Goal: Information Seeking & Learning: Check status

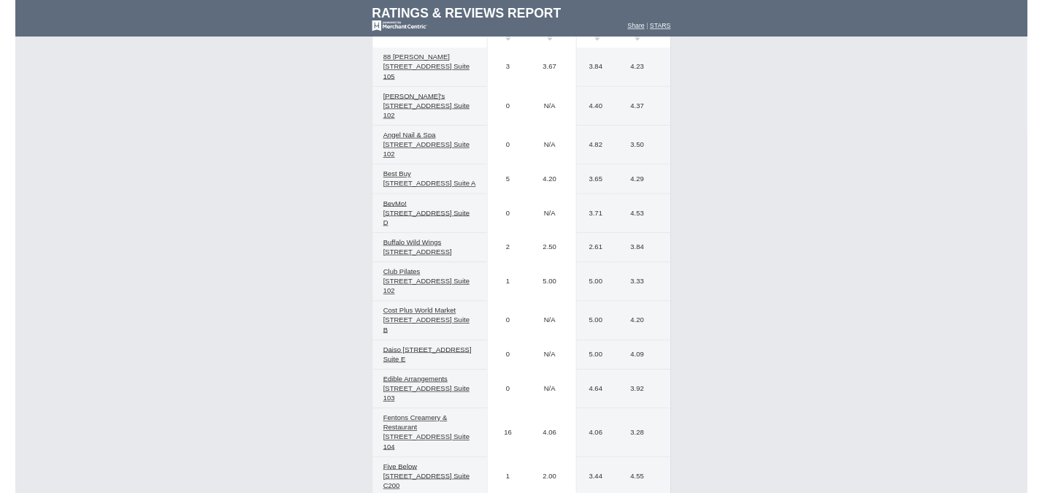
scroll to position [634, 0]
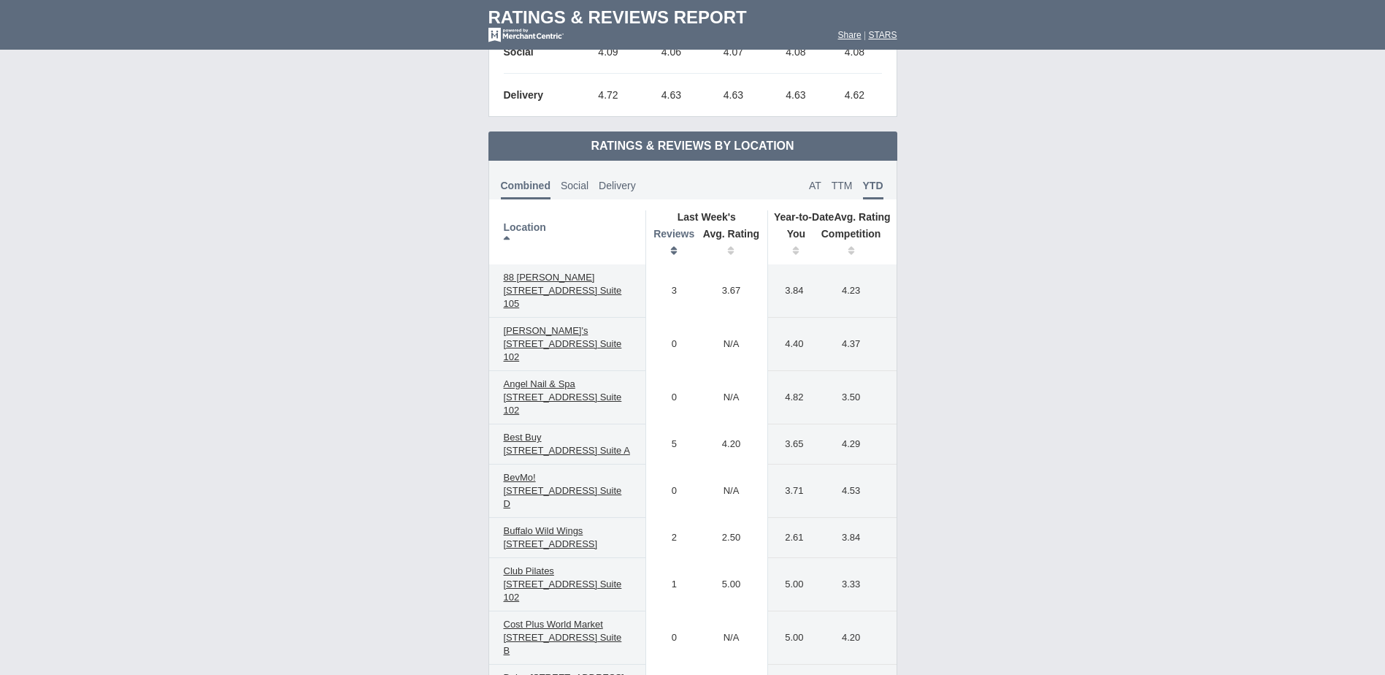
click at [677, 259] on th "Reviews" at bounding box center [670, 243] width 50 height 41
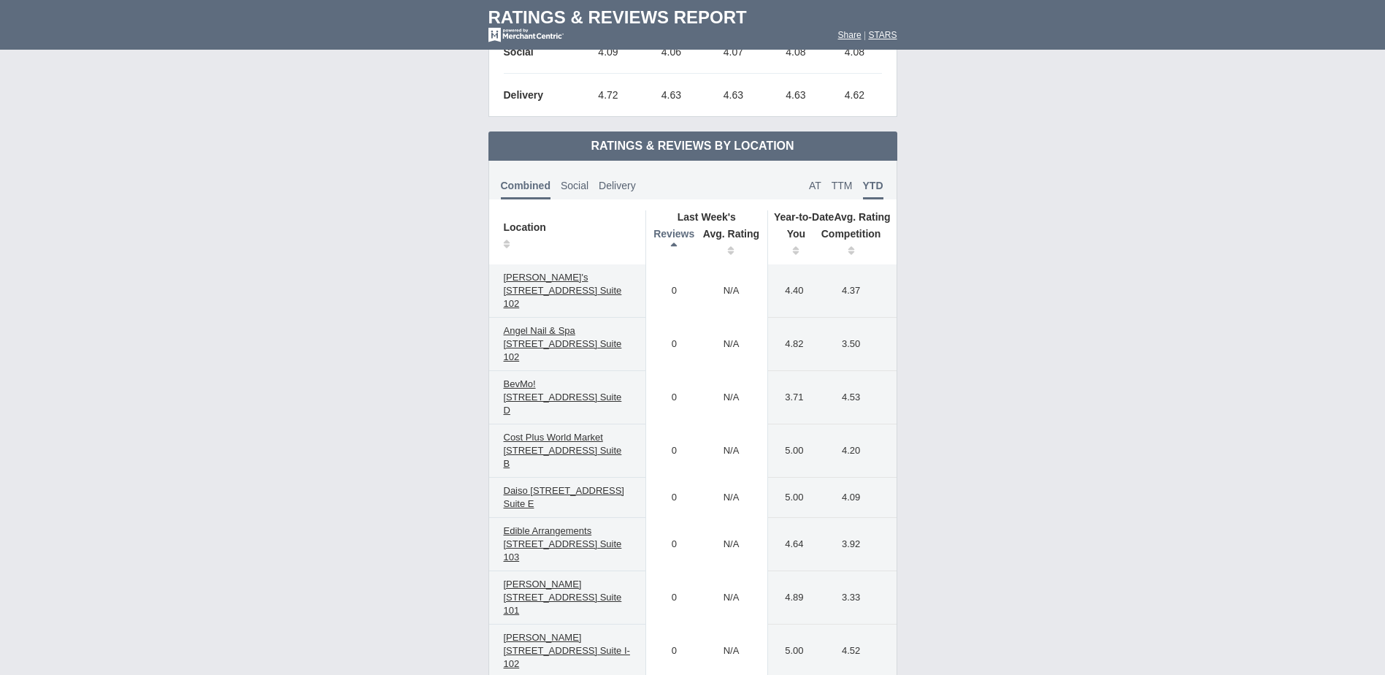
click at [677, 252] on th "Reviews" at bounding box center [670, 243] width 50 height 41
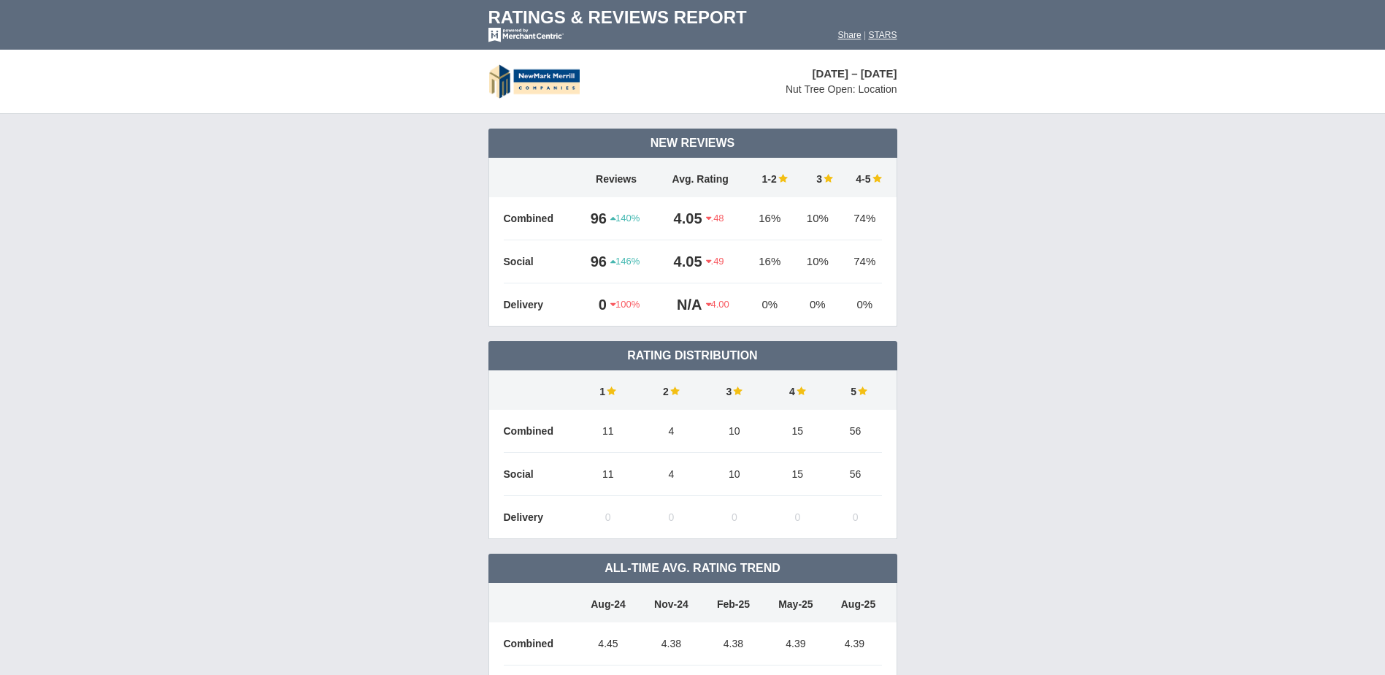
scroll to position [707, 0]
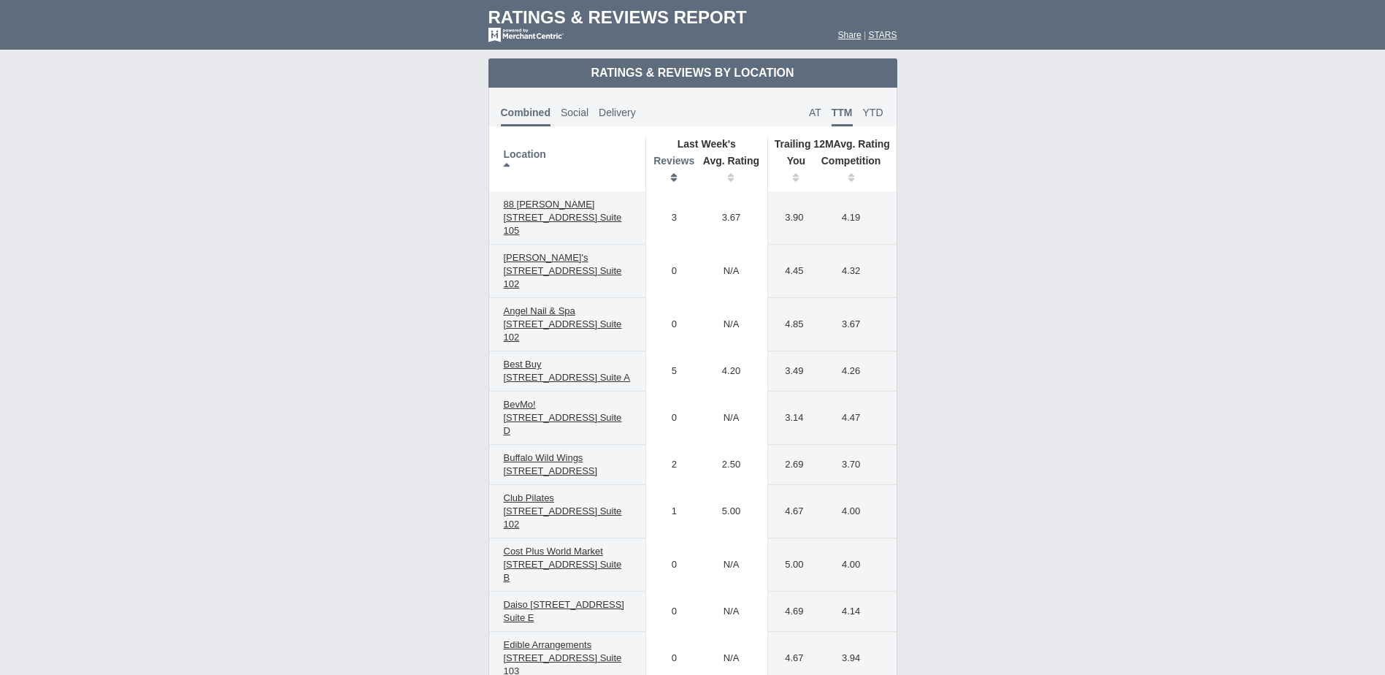
click at [667, 182] on th "Reviews" at bounding box center [670, 170] width 50 height 41
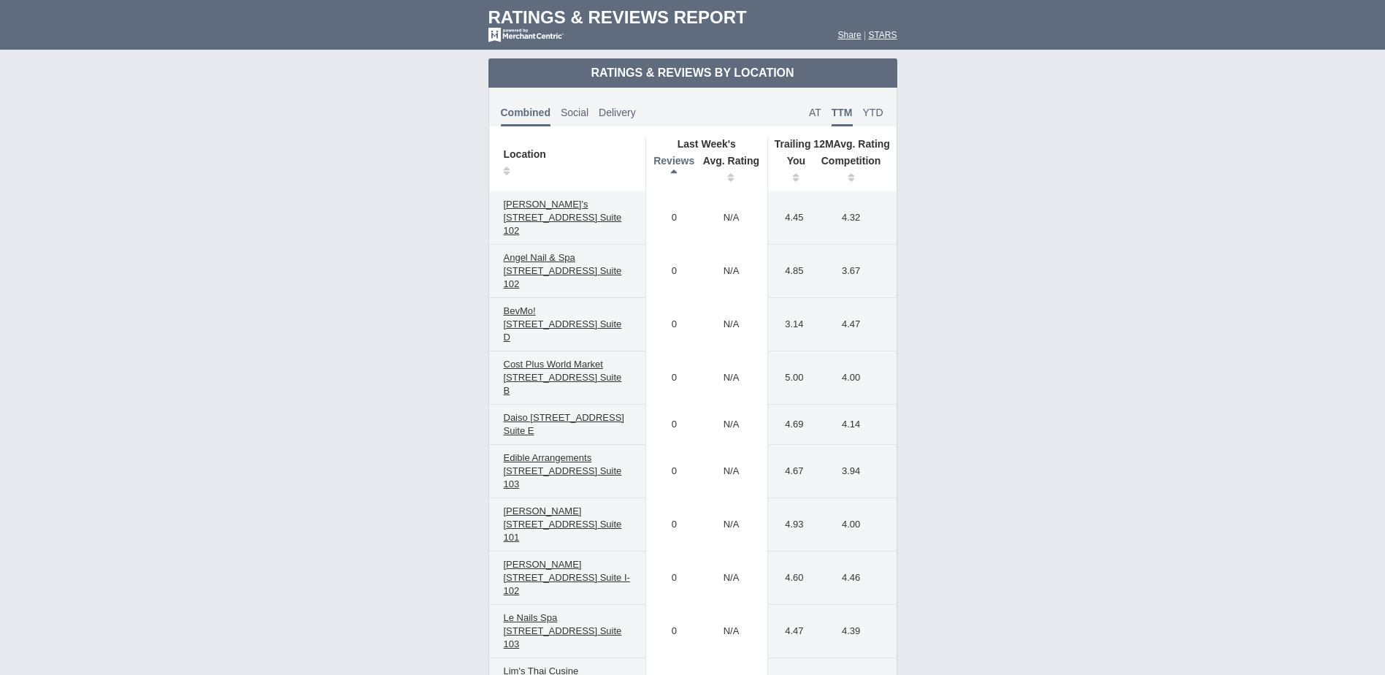
click at [669, 181] on th "Reviews" at bounding box center [670, 170] width 50 height 41
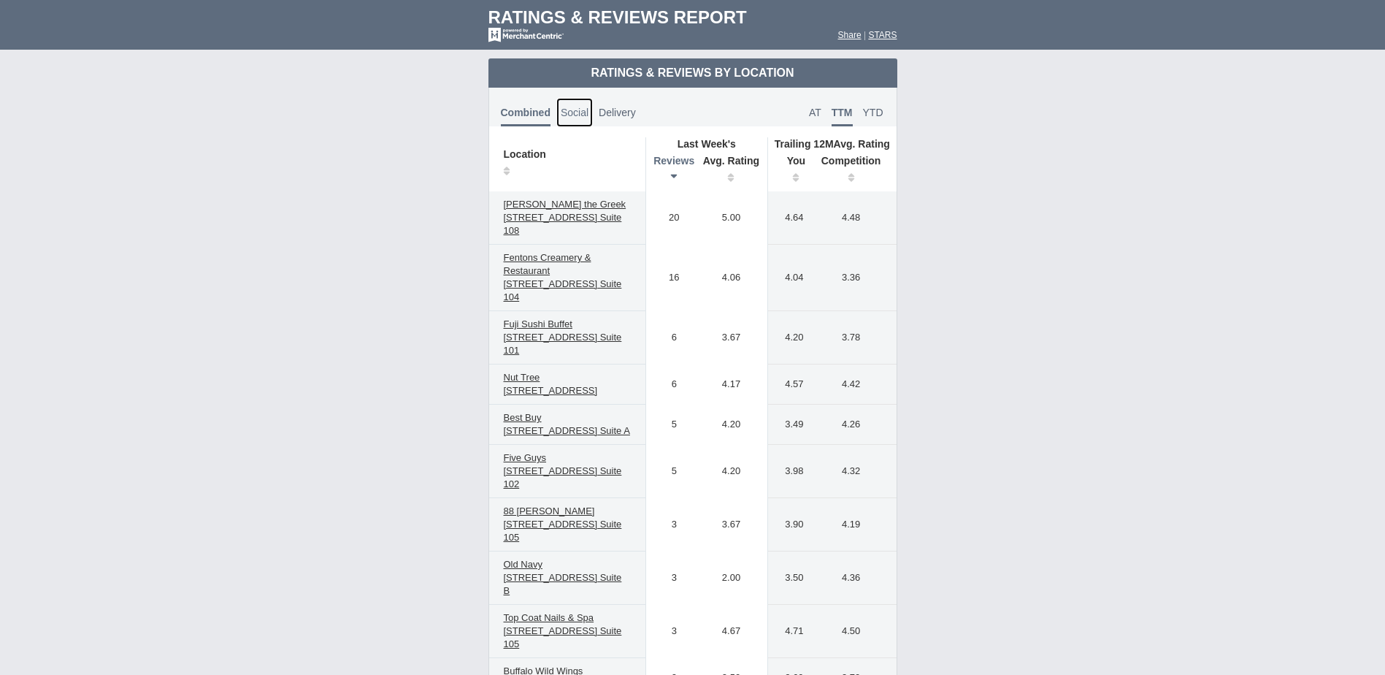
click at [581, 114] on span "Social" at bounding box center [575, 113] width 28 height 12
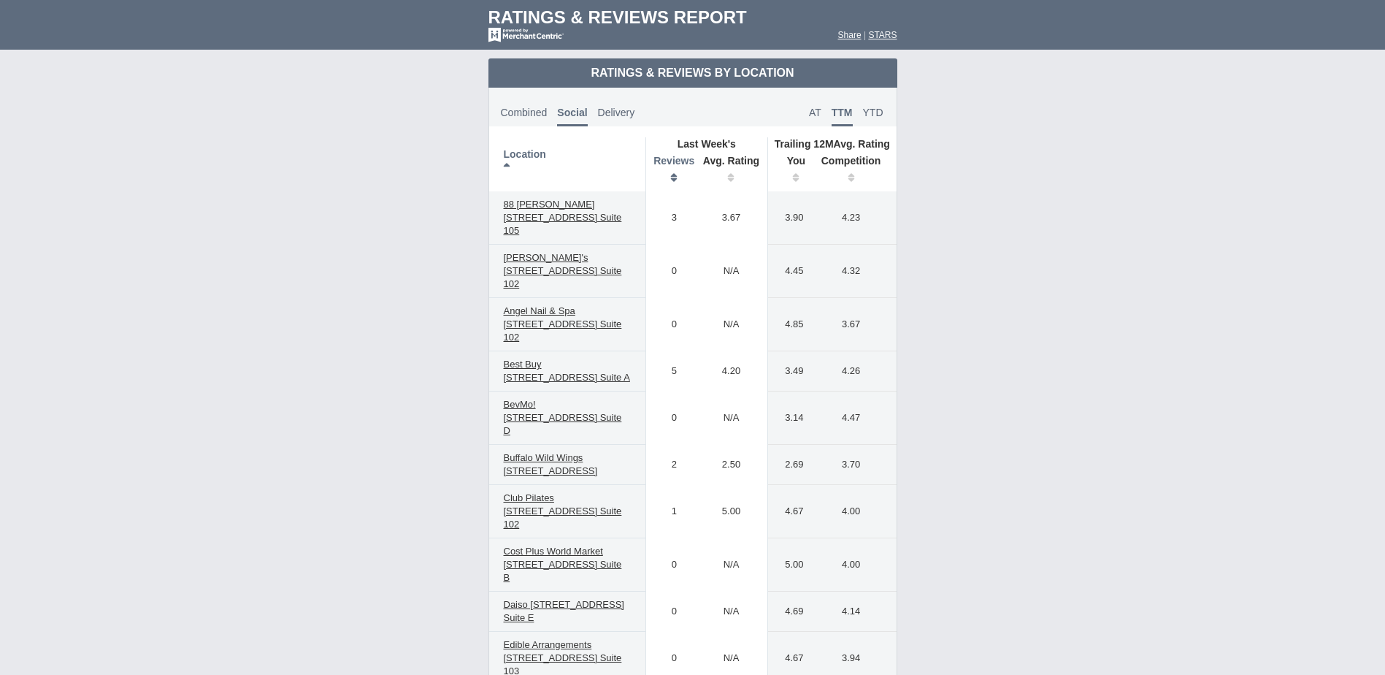
click at [665, 172] on th "Reviews" at bounding box center [670, 170] width 50 height 41
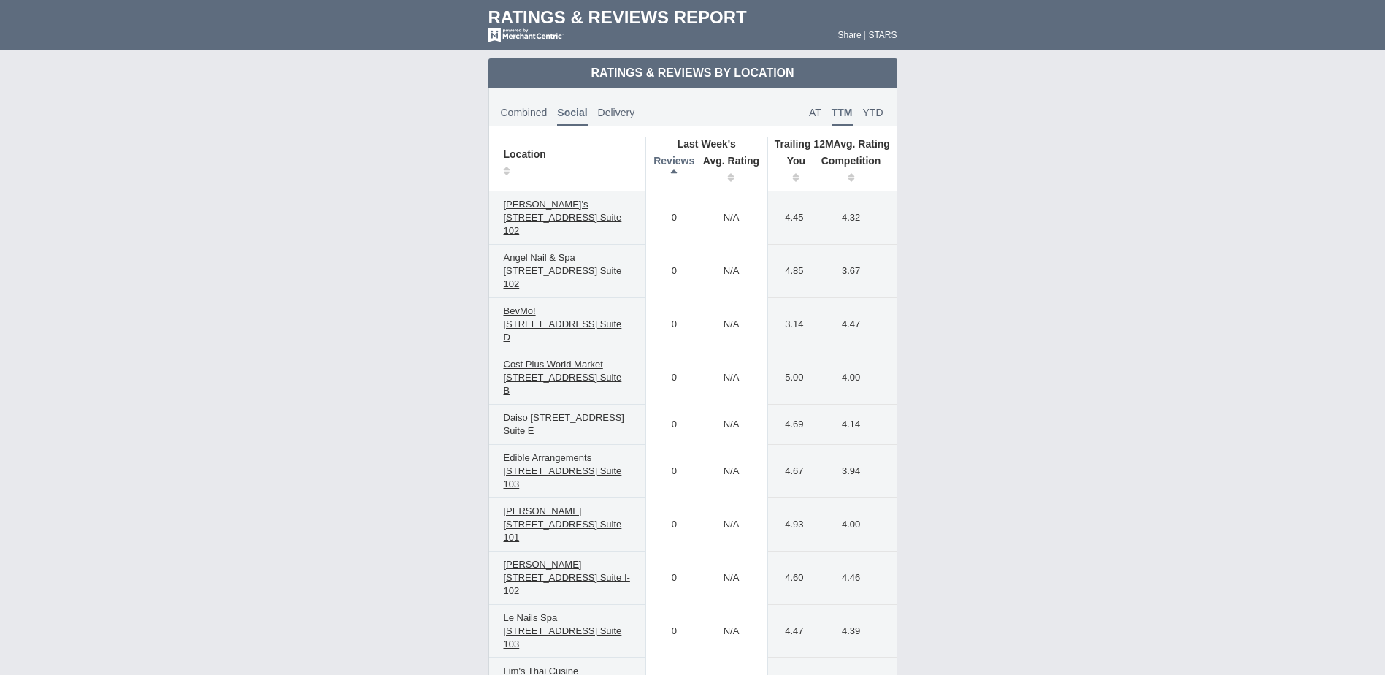
click at [665, 172] on th "Reviews" at bounding box center [670, 170] width 50 height 41
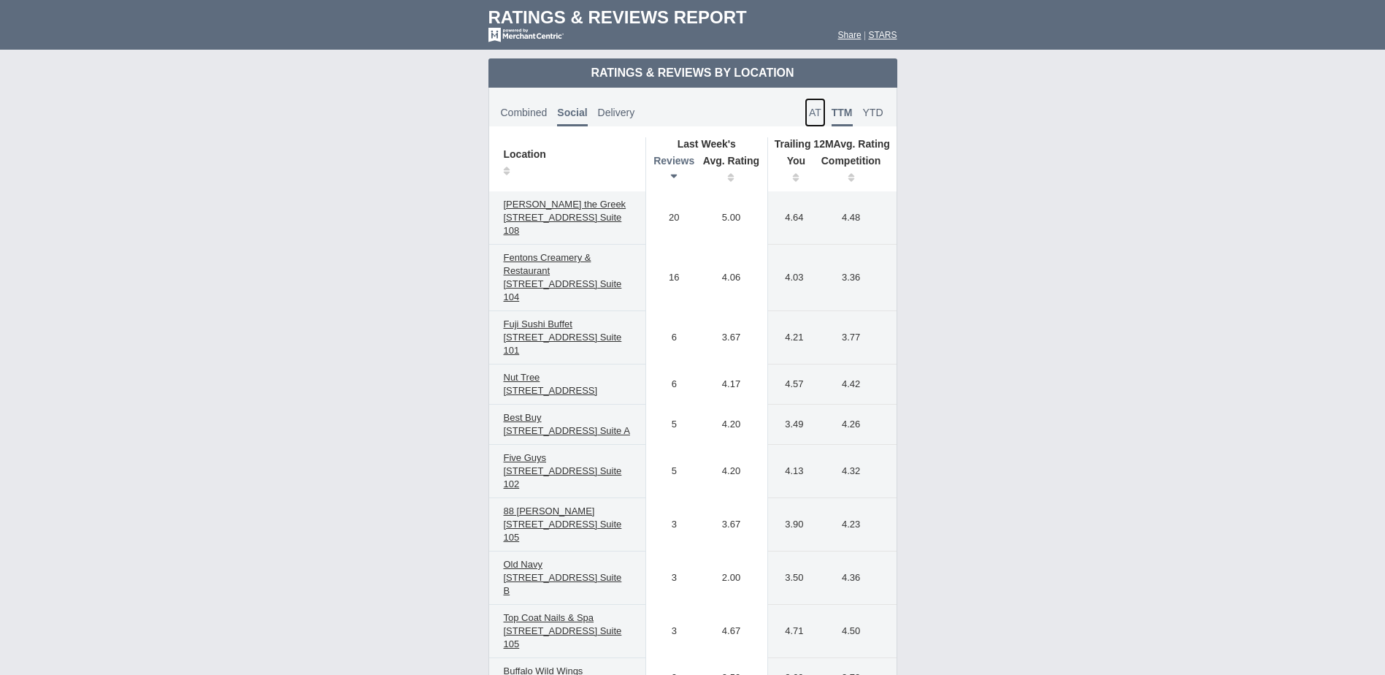
click at [819, 119] on link "AT" at bounding box center [815, 112] width 21 height 29
click at [866, 117] on span "YTD" at bounding box center [873, 113] width 20 height 12
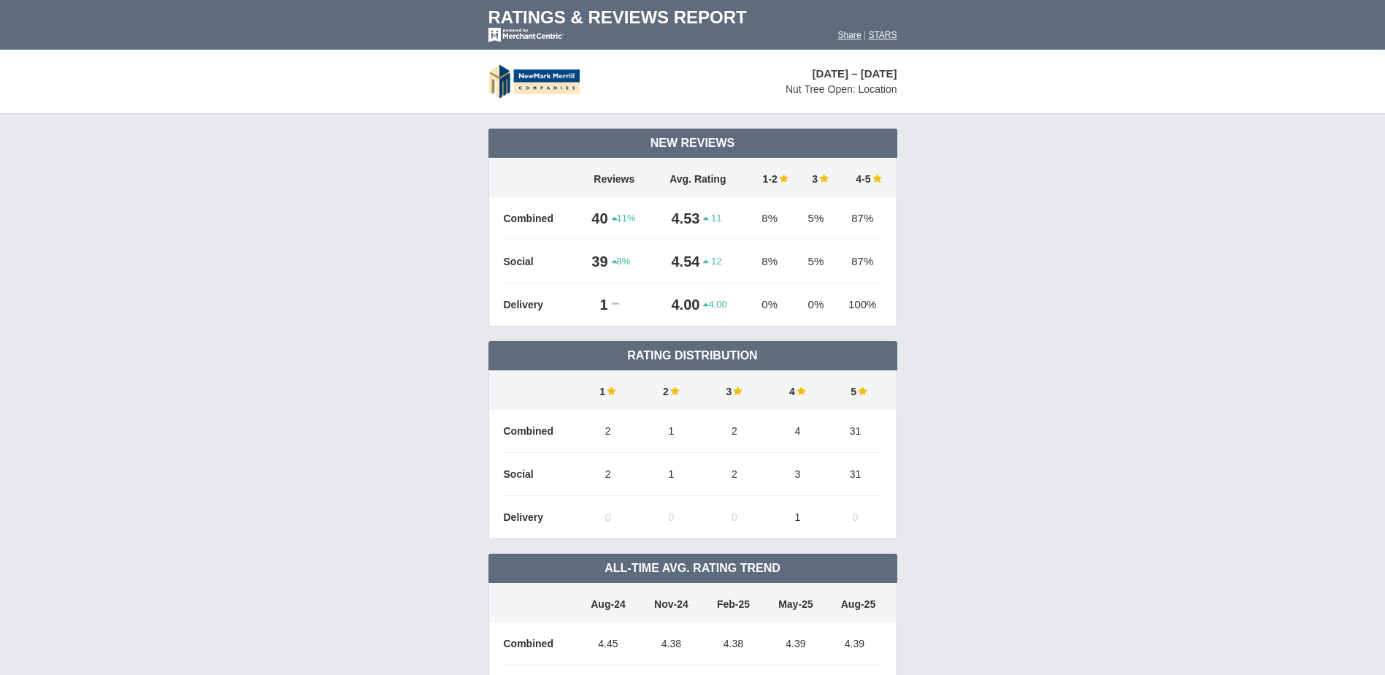
scroll to position [707, 0]
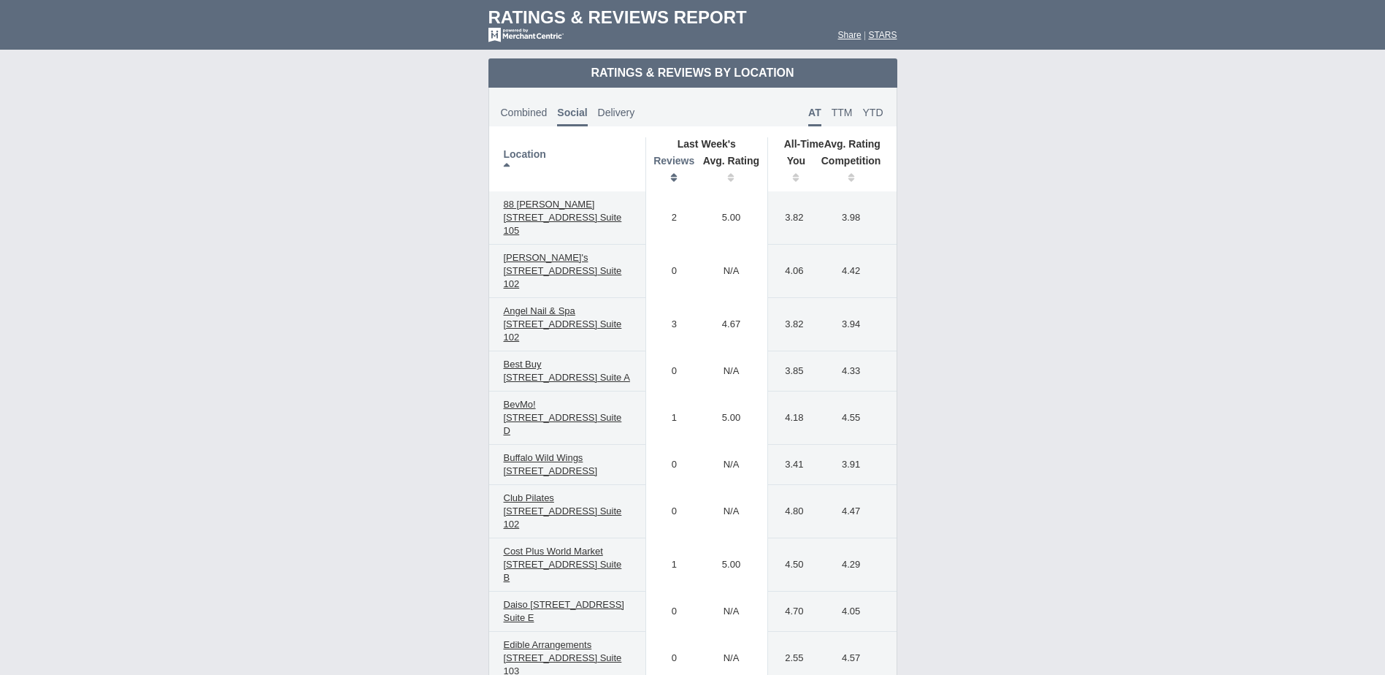
click at [677, 179] on th "Reviews" at bounding box center [670, 170] width 50 height 41
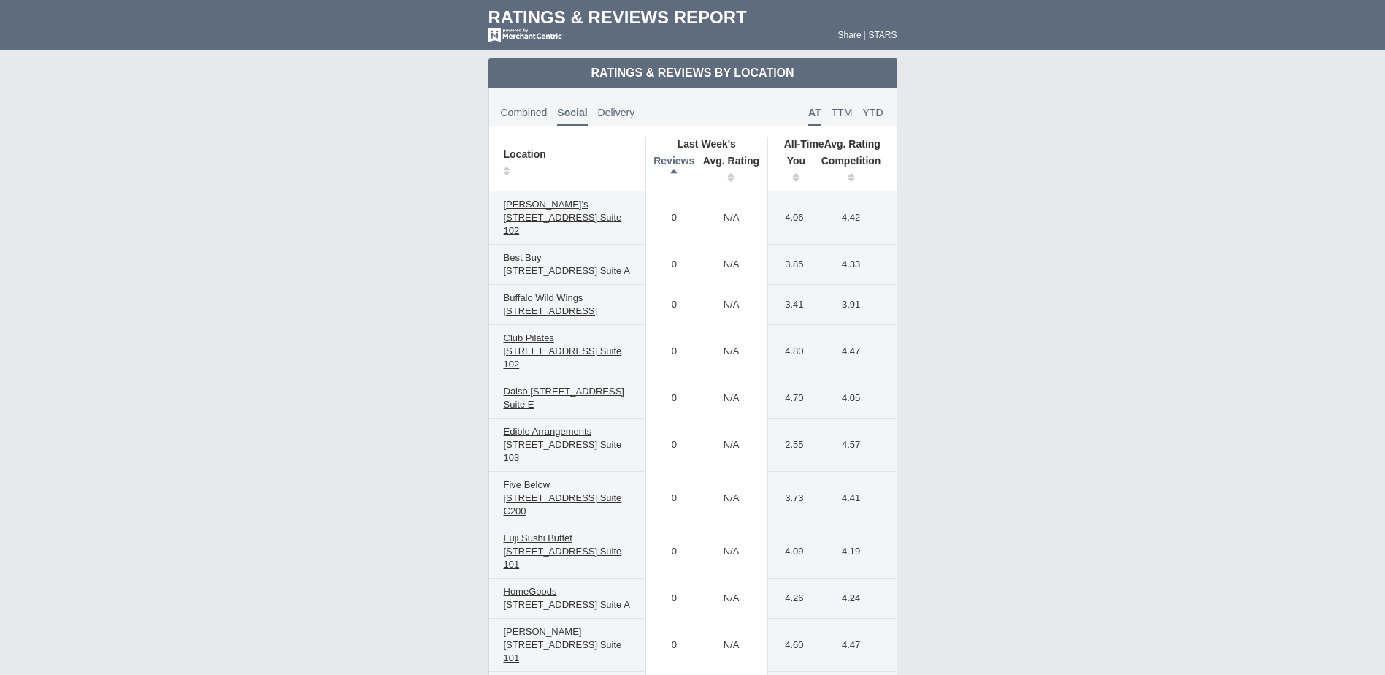
click at [677, 179] on th "Reviews" at bounding box center [670, 170] width 50 height 41
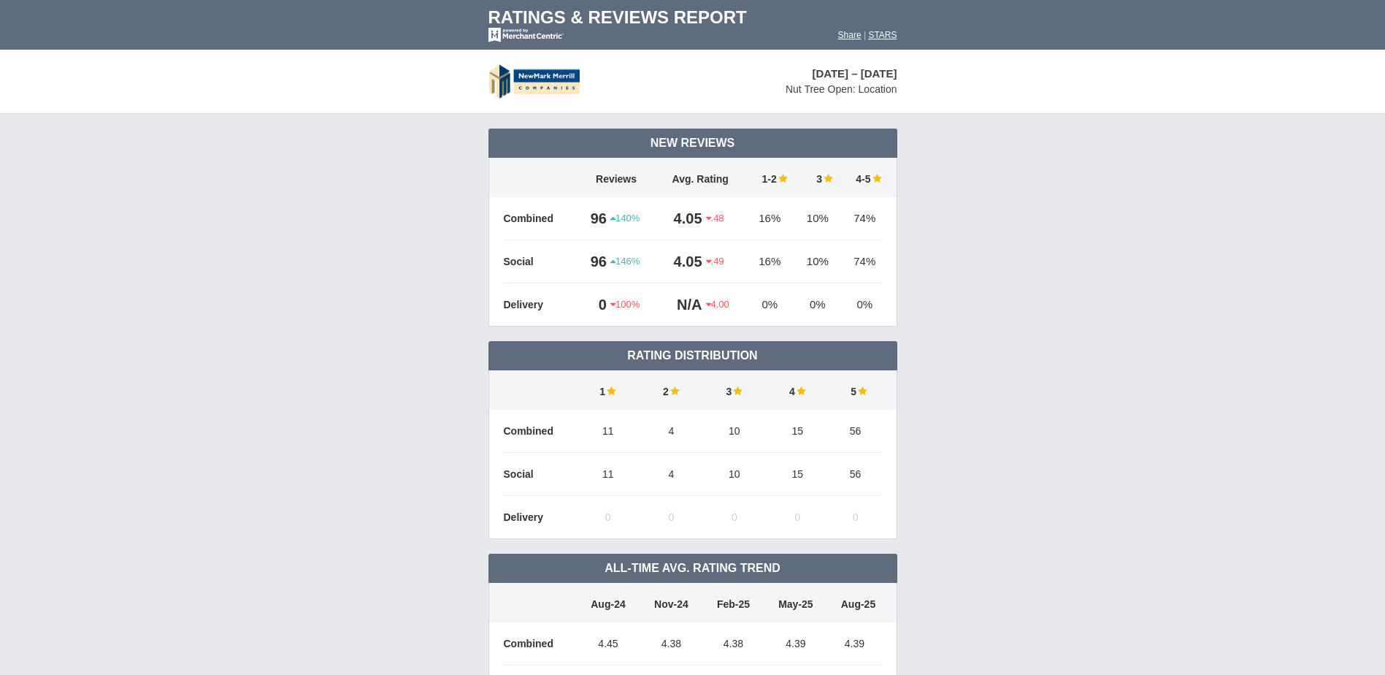
scroll to position [707, 0]
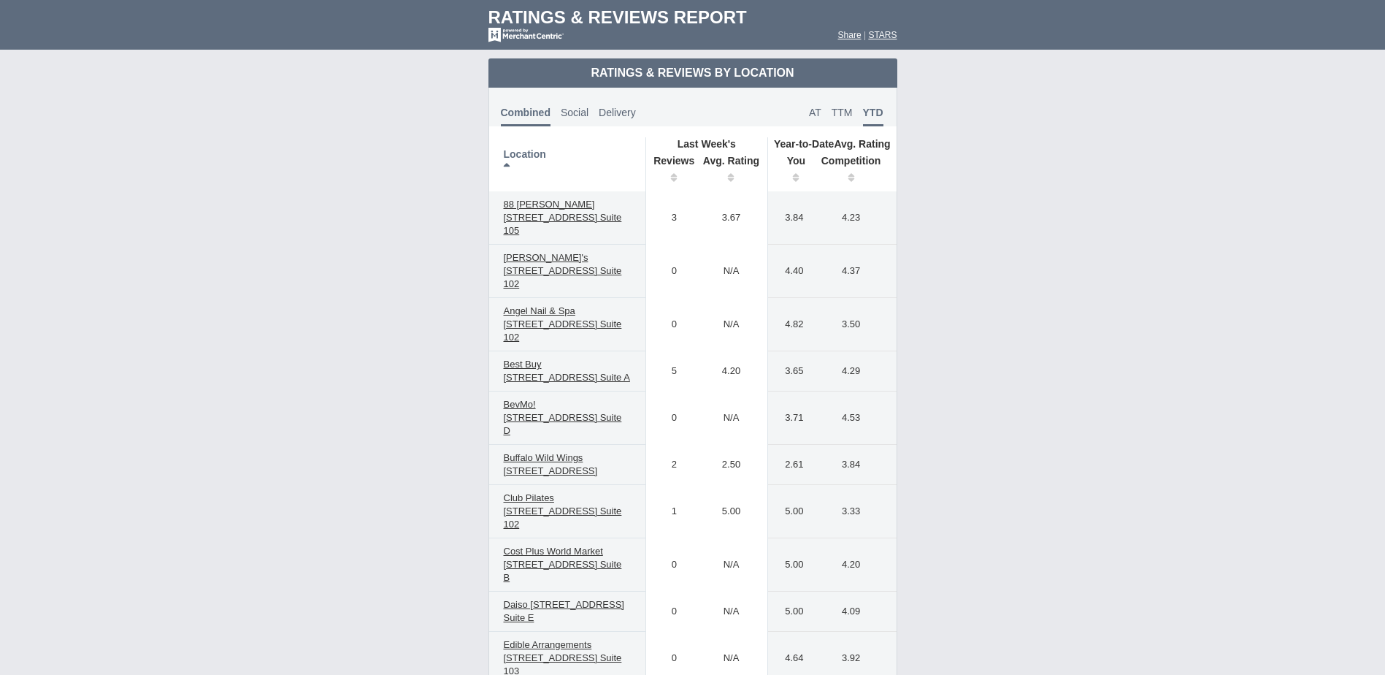
drag, startPoint x: 703, startPoint y: 142, endPoint x: 752, endPoint y: 139, distance: 49.0
click at [752, 139] on th "Last Week's" at bounding box center [706, 143] width 122 height 13
drag, startPoint x: 752, startPoint y: 139, endPoint x: 710, endPoint y: 139, distance: 42.3
click at [710, 139] on th "Last Week's" at bounding box center [706, 143] width 122 height 13
click at [602, 109] on span "Delivery" at bounding box center [617, 113] width 37 height 12
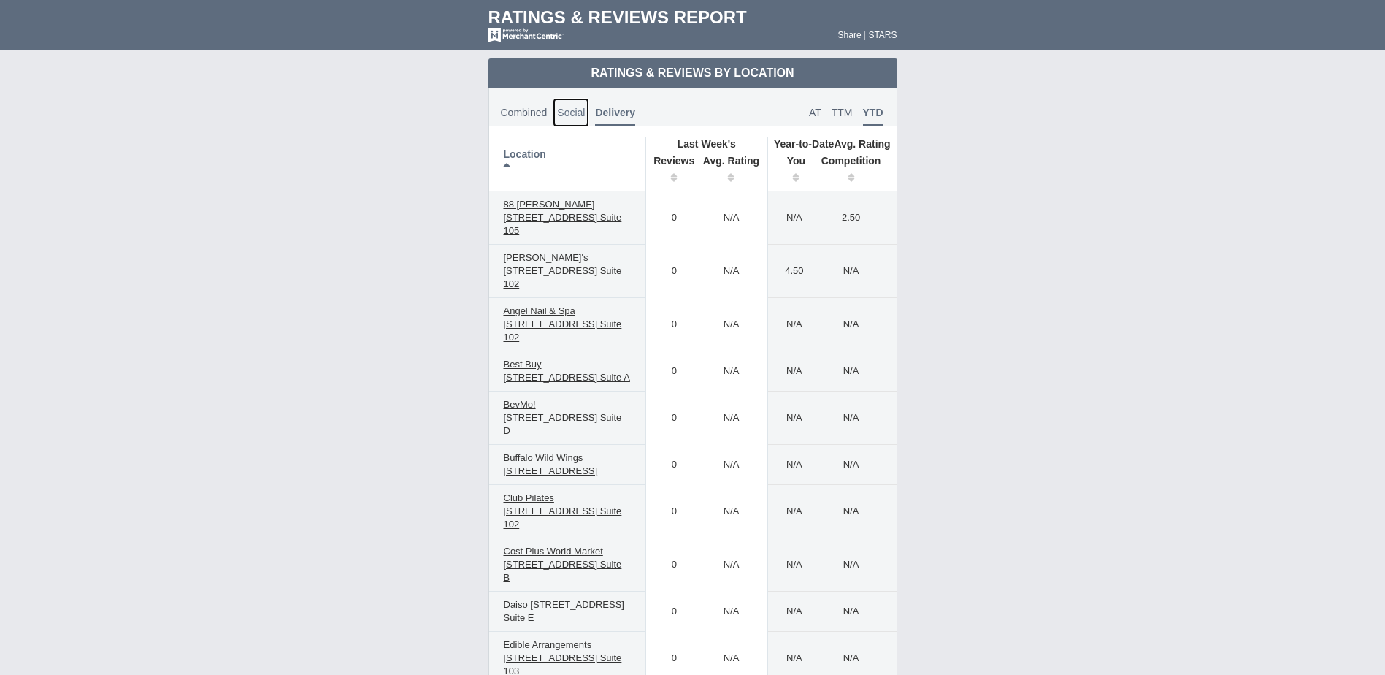
click at [571, 115] on span "Social" at bounding box center [571, 113] width 28 height 12
click at [538, 107] on span "Combined" at bounding box center [524, 113] width 47 height 12
click at [722, 158] on th "Avg. Rating" at bounding box center [731, 170] width 73 height 41
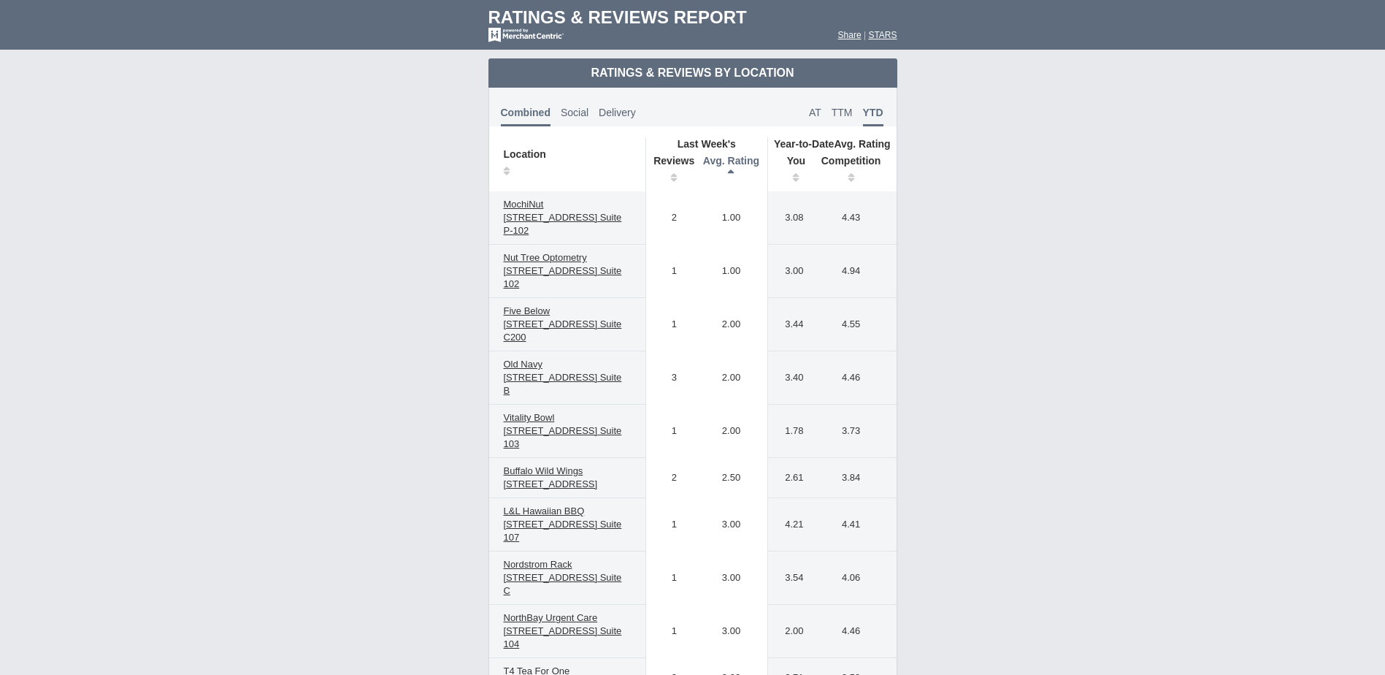
click at [722, 158] on th "Avg. Rating" at bounding box center [731, 170] width 73 height 41
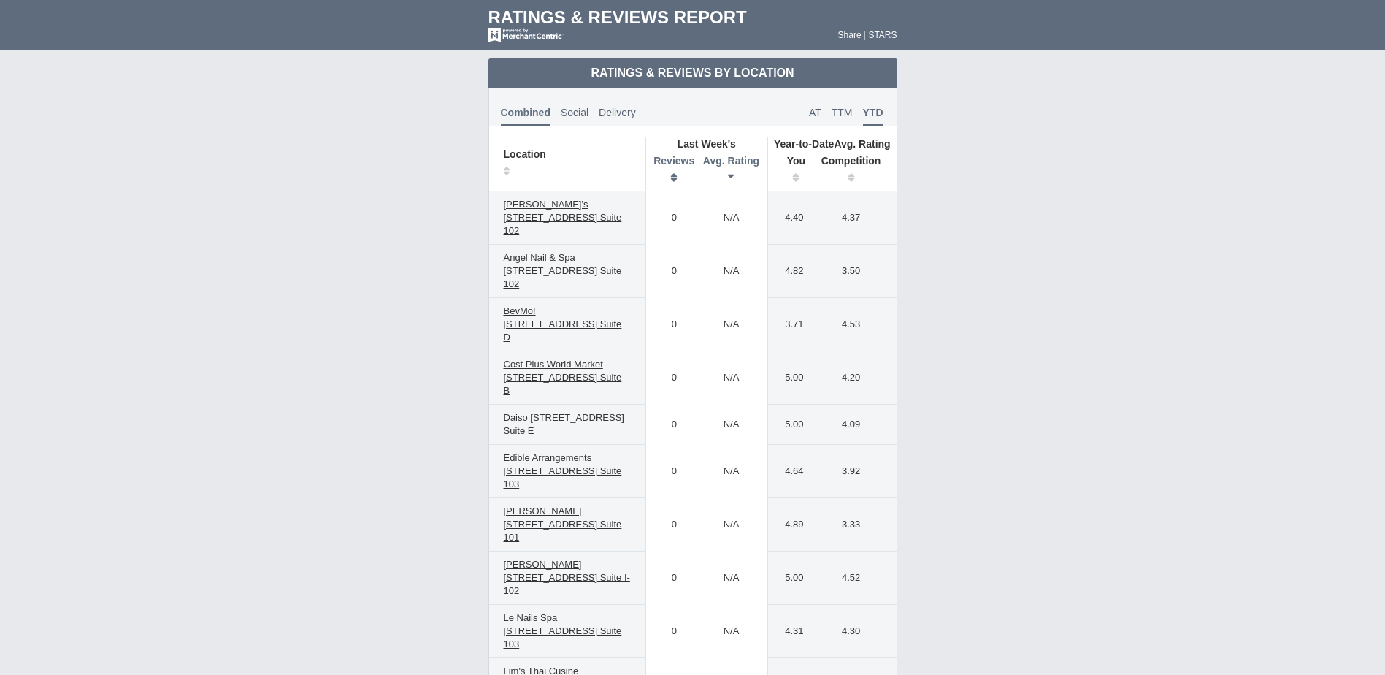
click at [677, 166] on th "Reviews" at bounding box center [670, 170] width 50 height 41
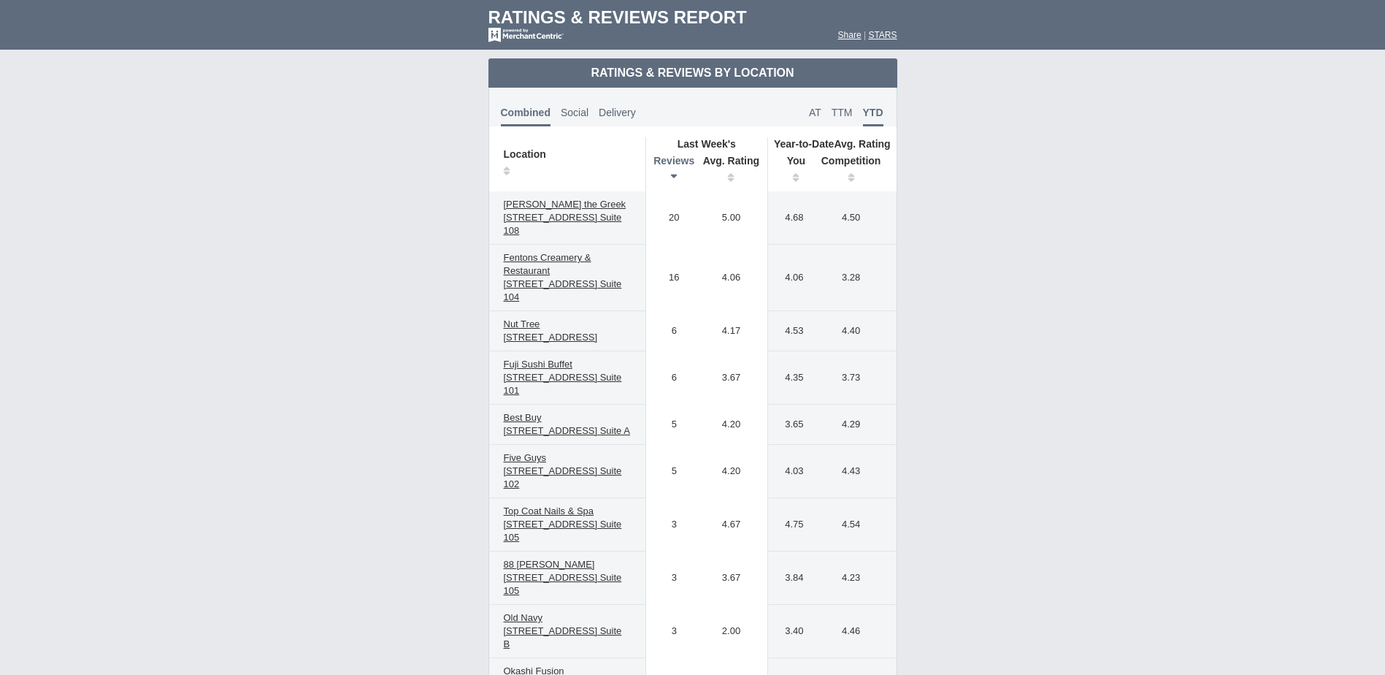
drag, startPoint x: 665, startPoint y: 210, endPoint x: 748, endPoint y: 210, distance: 82.5
click at [748, 210] on tr "[PERSON_NAME] the Greek [STREET_ADDRESS] Suite 108 20 5.00 4.15" at bounding box center [692, 217] width 407 height 53
